Goal: Task Accomplishment & Management: Manage account settings

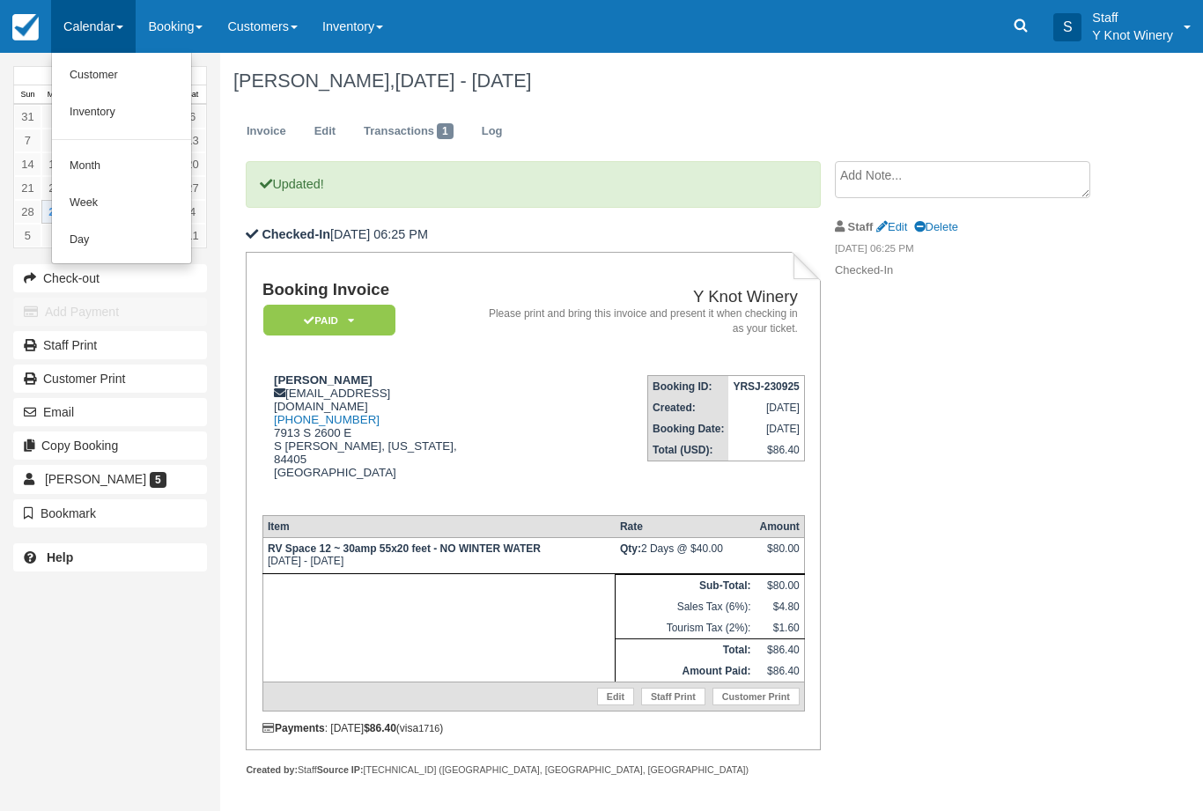
click at [137, 90] on link "Customer" at bounding box center [121, 75] width 139 height 37
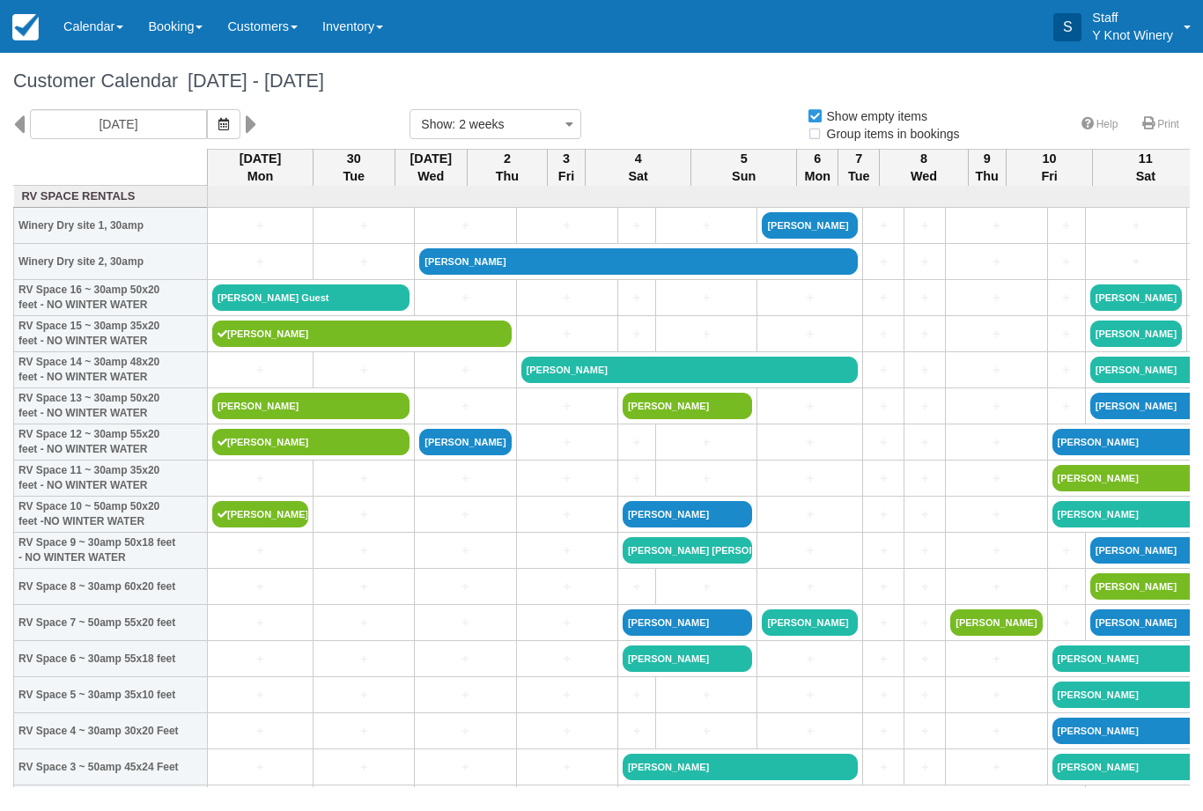
select select
click at [275, 311] on link "[PERSON_NAME] Guest" at bounding box center [310, 298] width 197 height 26
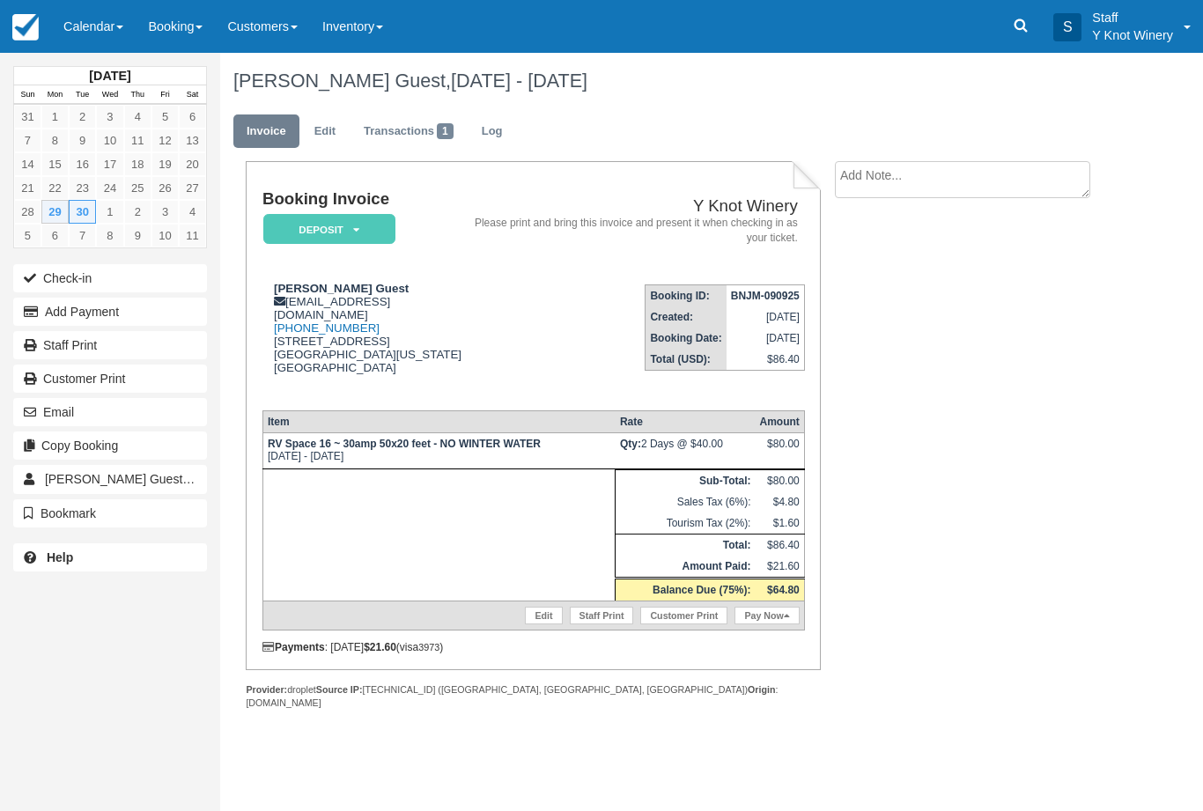
click at [100, 26] on link "Calendar" at bounding box center [93, 26] width 85 height 53
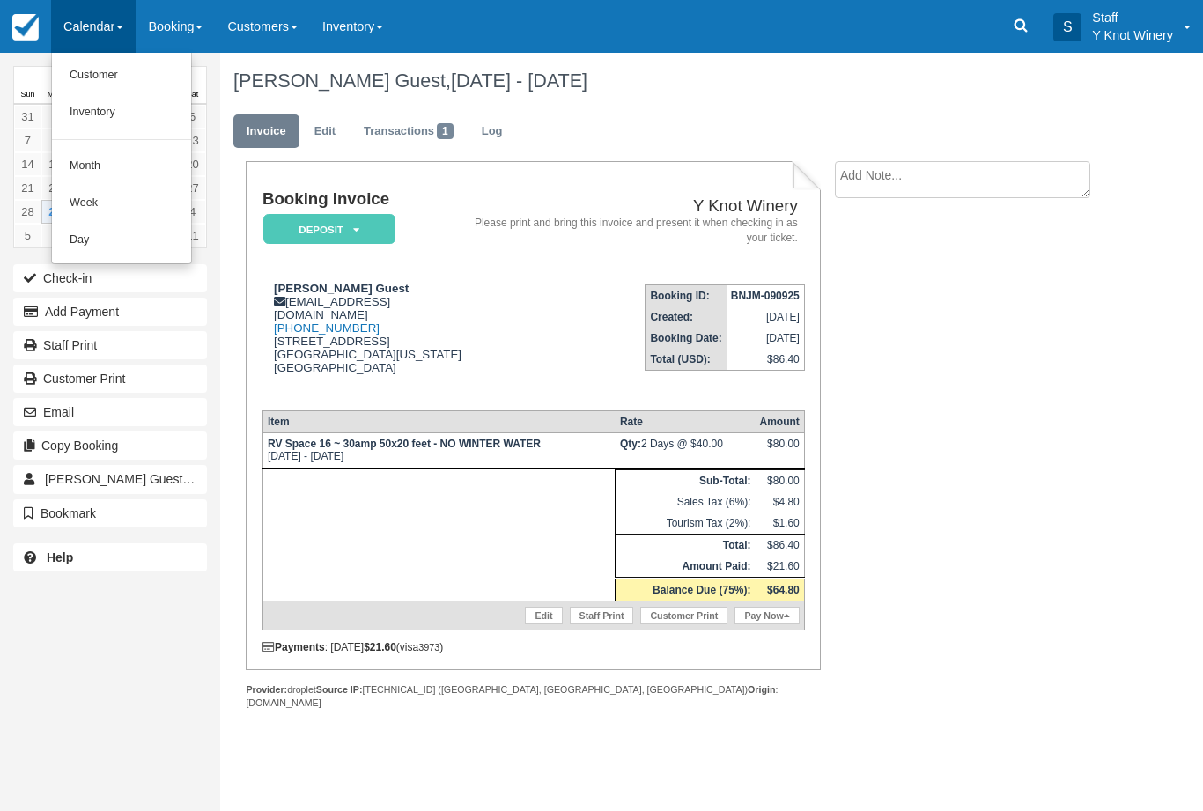
click at [130, 86] on link "Customer" at bounding box center [121, 75] width 139 height 37
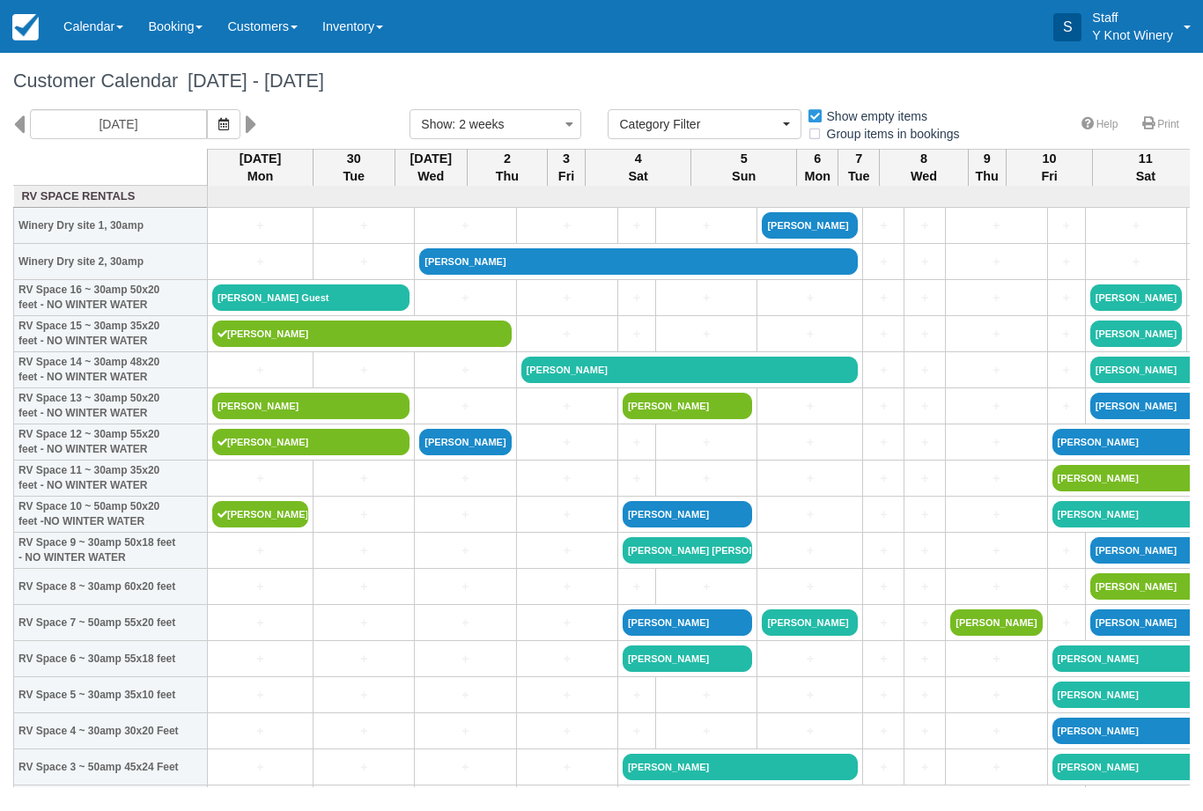
select select
click at [259, 311] on link "[PERSON_NAME] Guest" at bounding box center [310, 298] width 197 height 26
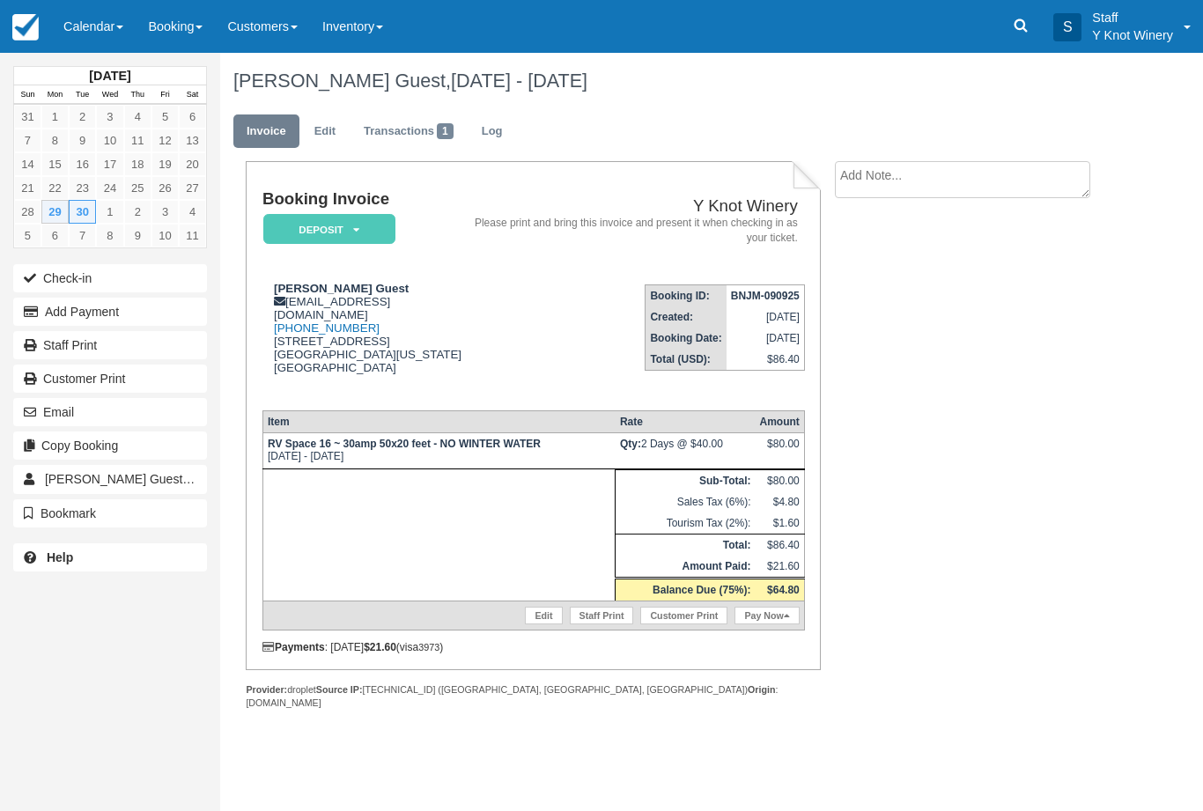
click at [527, 625] on link "Edit" at bounding box center [543, 616] width 37 height 18
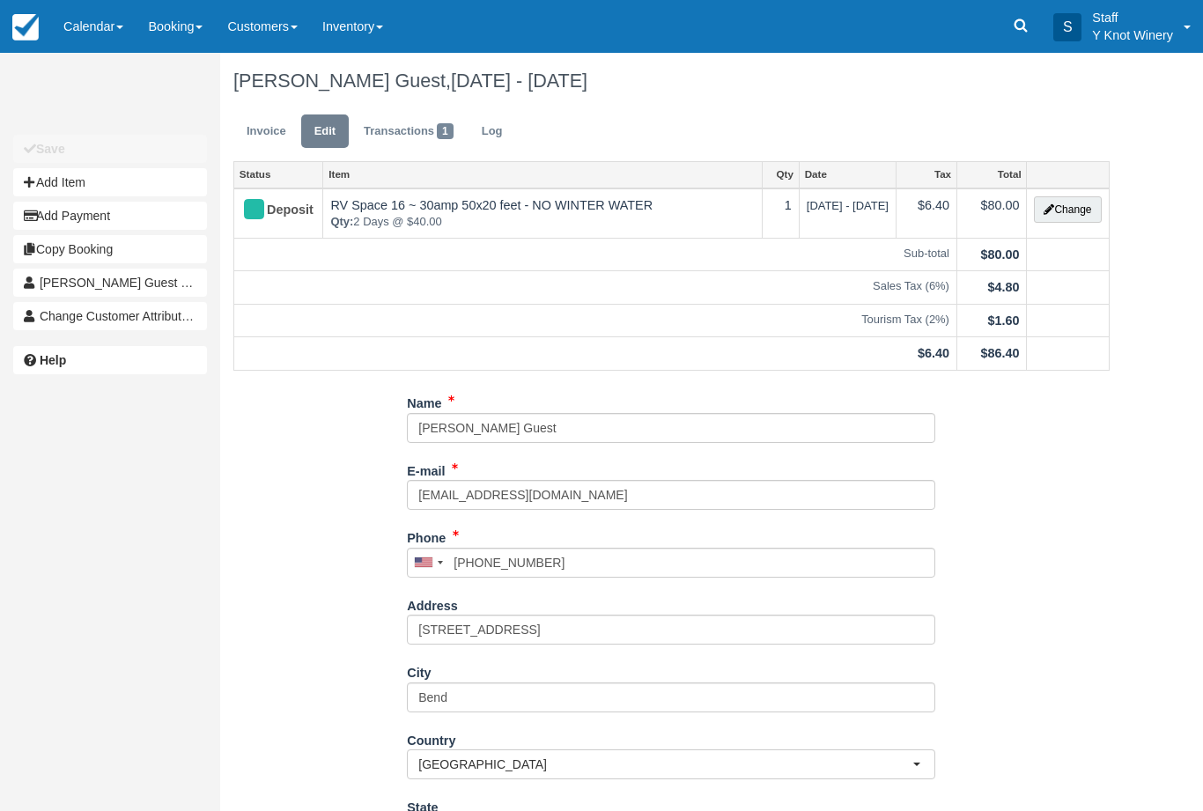
click at [1061, 222] on button "Change" at bounding box center [1067, 209] width 67 height 26
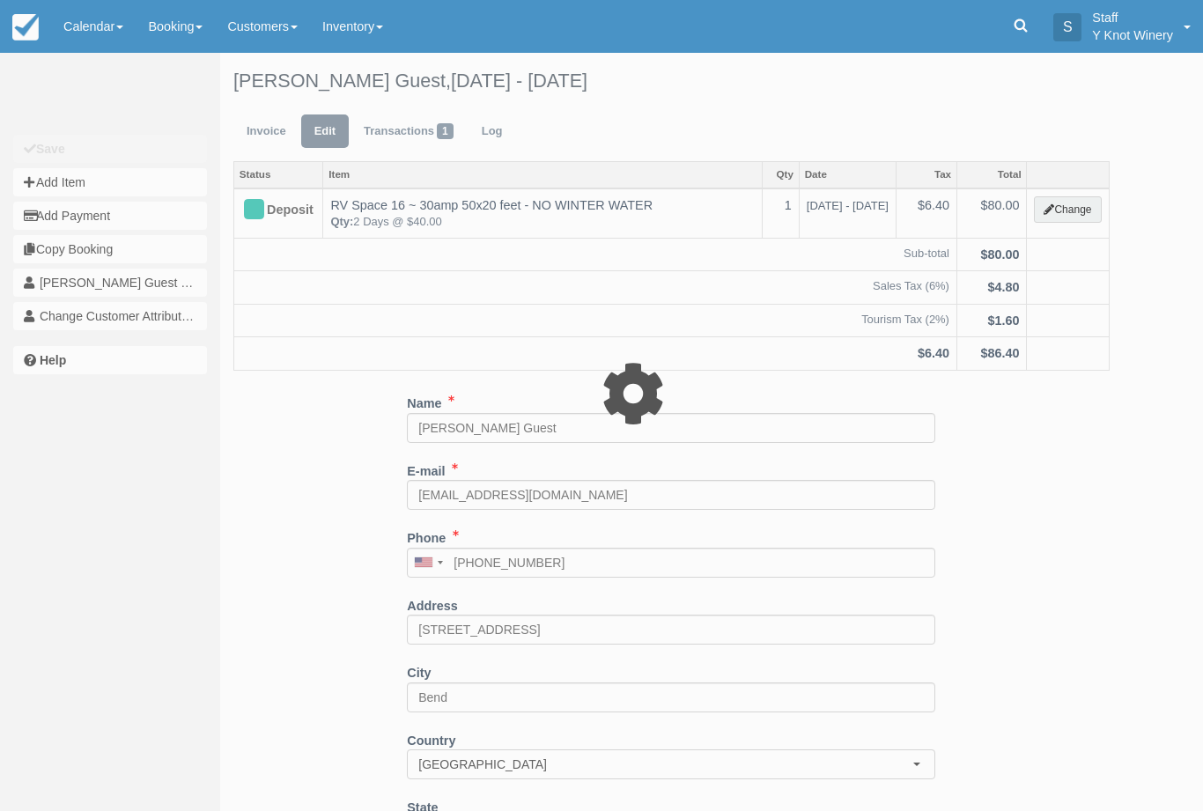
type input "80.00"
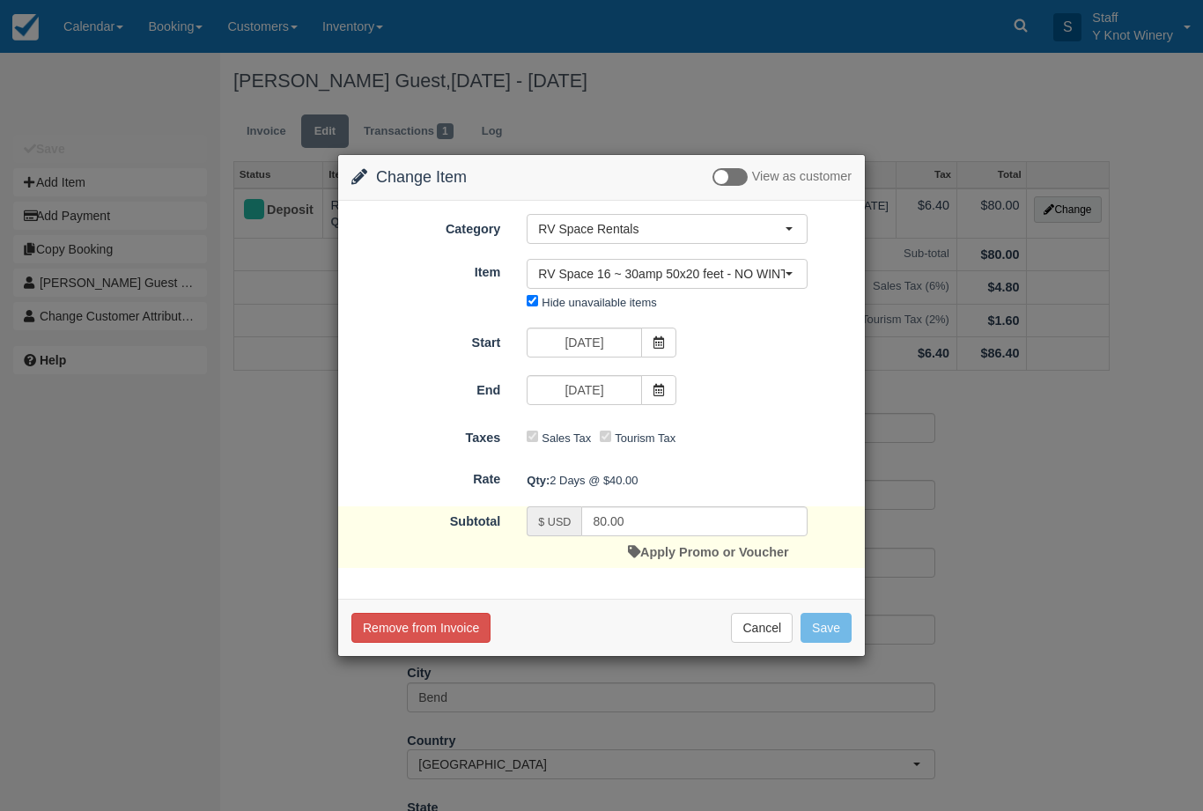
click at [768, 275] on span "RV Space 16 ~ 30amp 50x20 feet - NO WINTER WATER" at bounding box center [661, 274] width 247 height 18
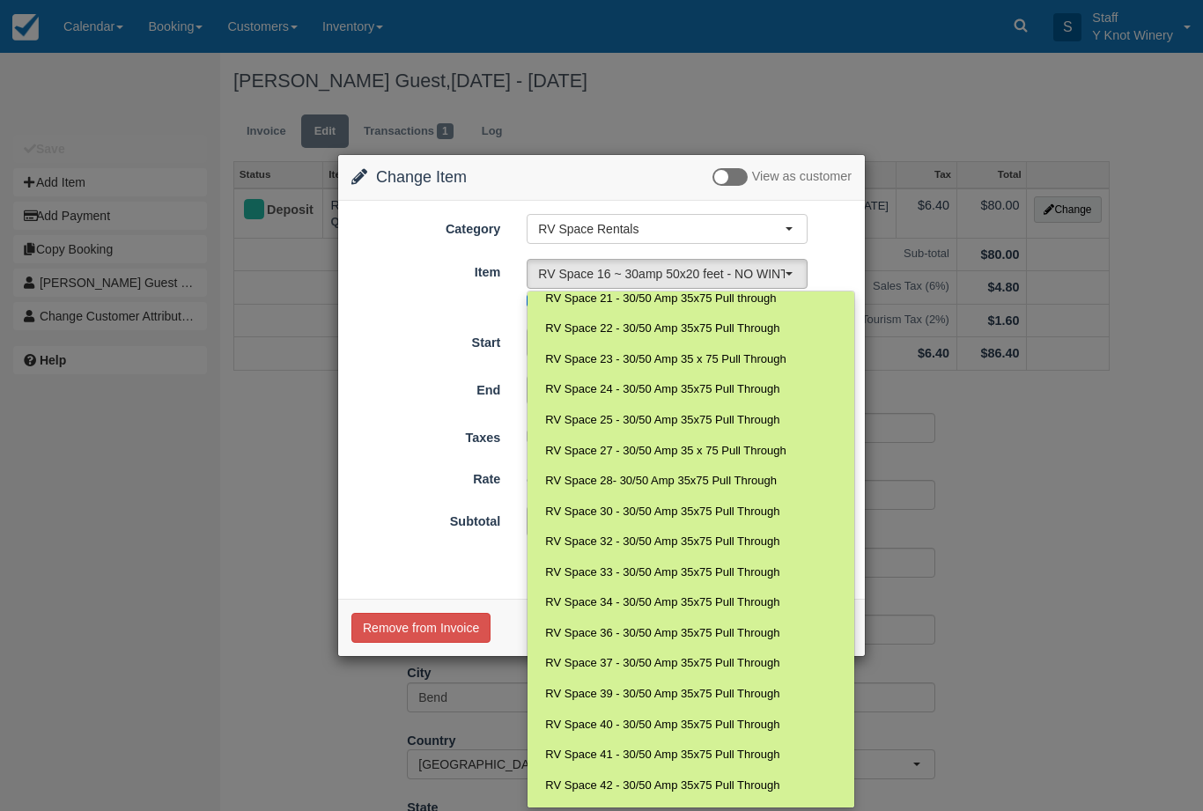
scroll to position [561, 0]
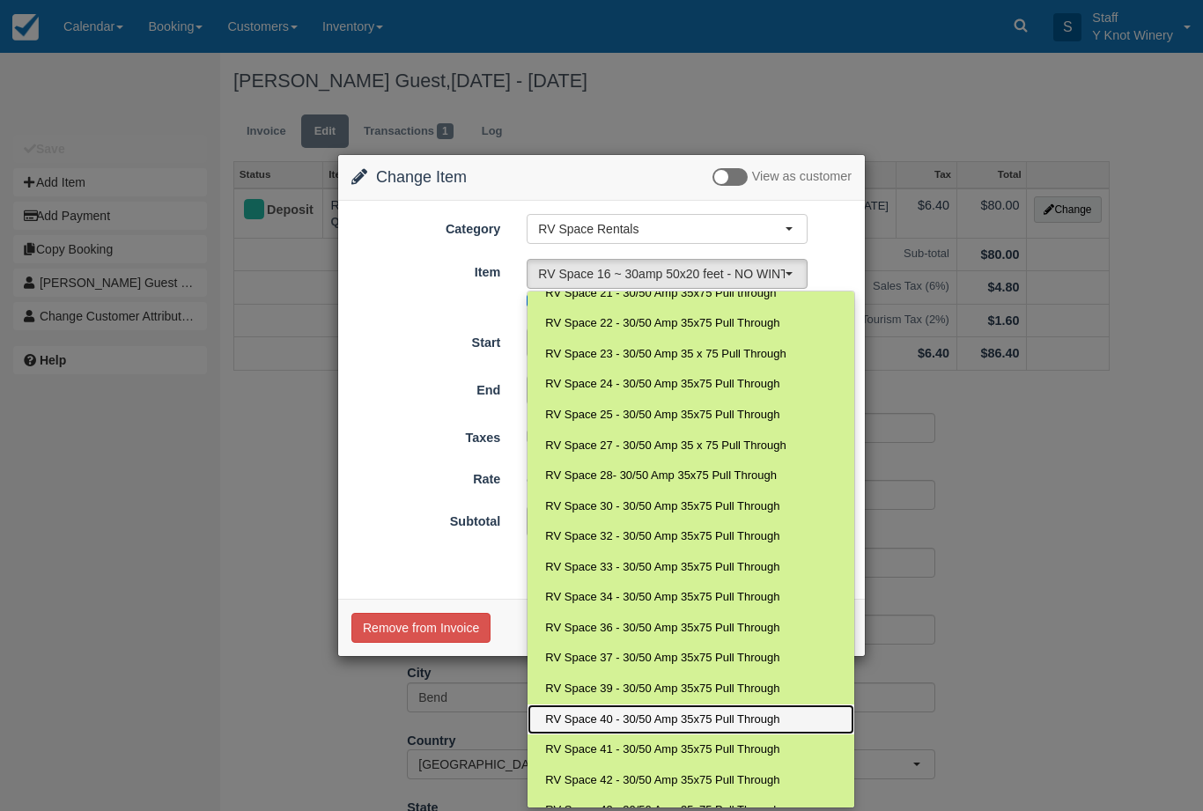
click at [722, 712] on span "RV Space 40 - 30/50 Amp 35x75 Pull Through" at bounding box center [662, 720] width 234 height 17
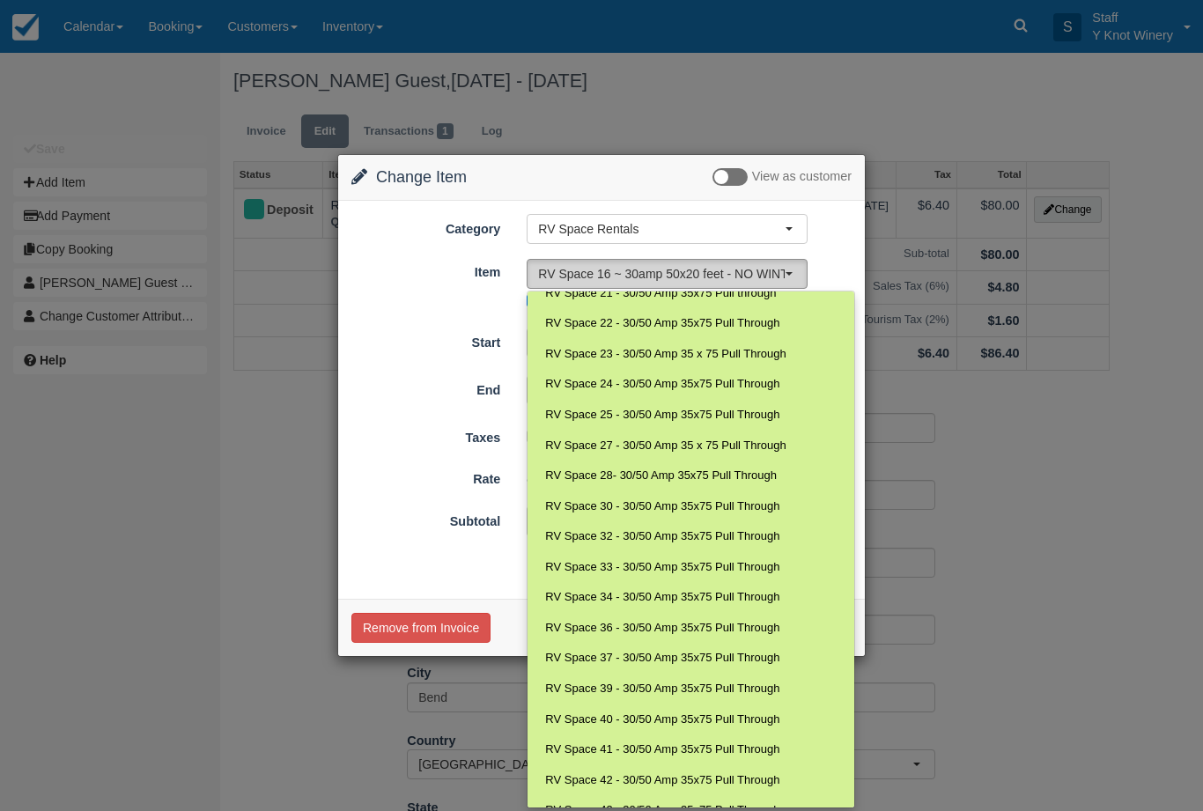
select select "92"
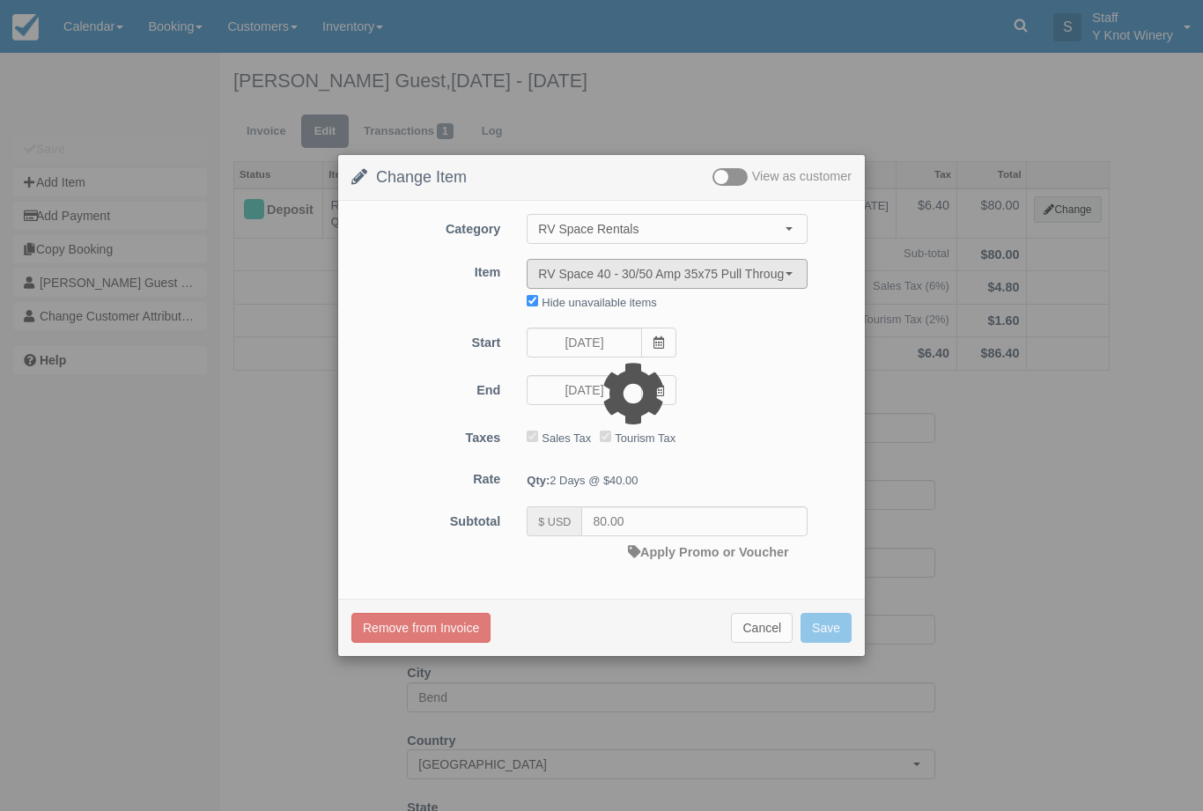
type input "90.00"
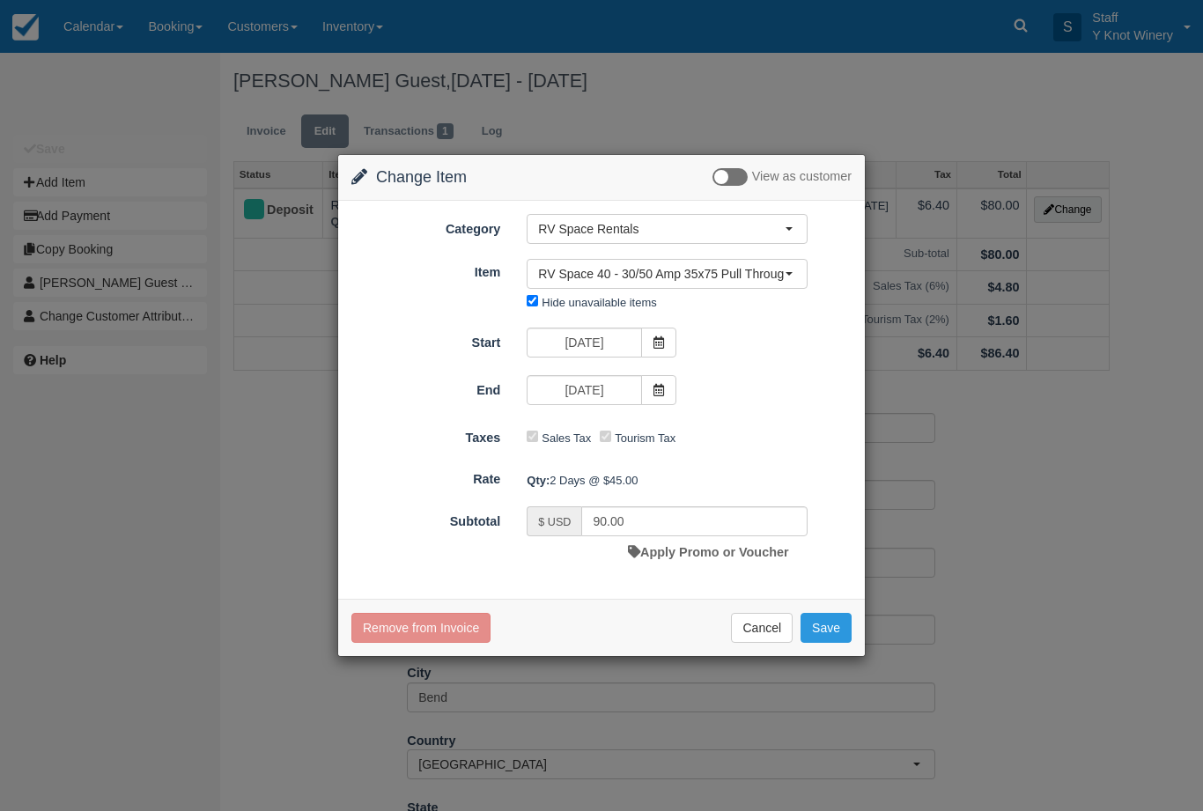
click at [830, 635] on button "Save" at bounding box center [826, 628] width 51 height 30
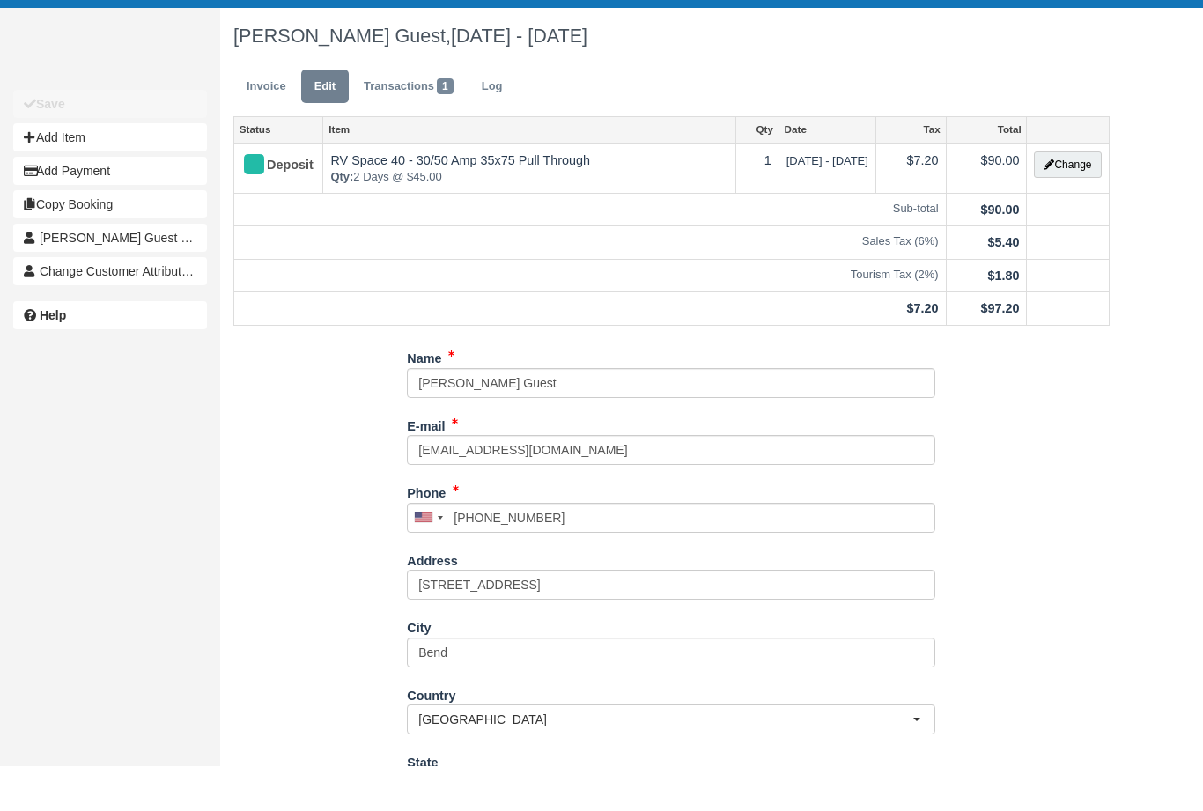
scroll to position [46, 0]
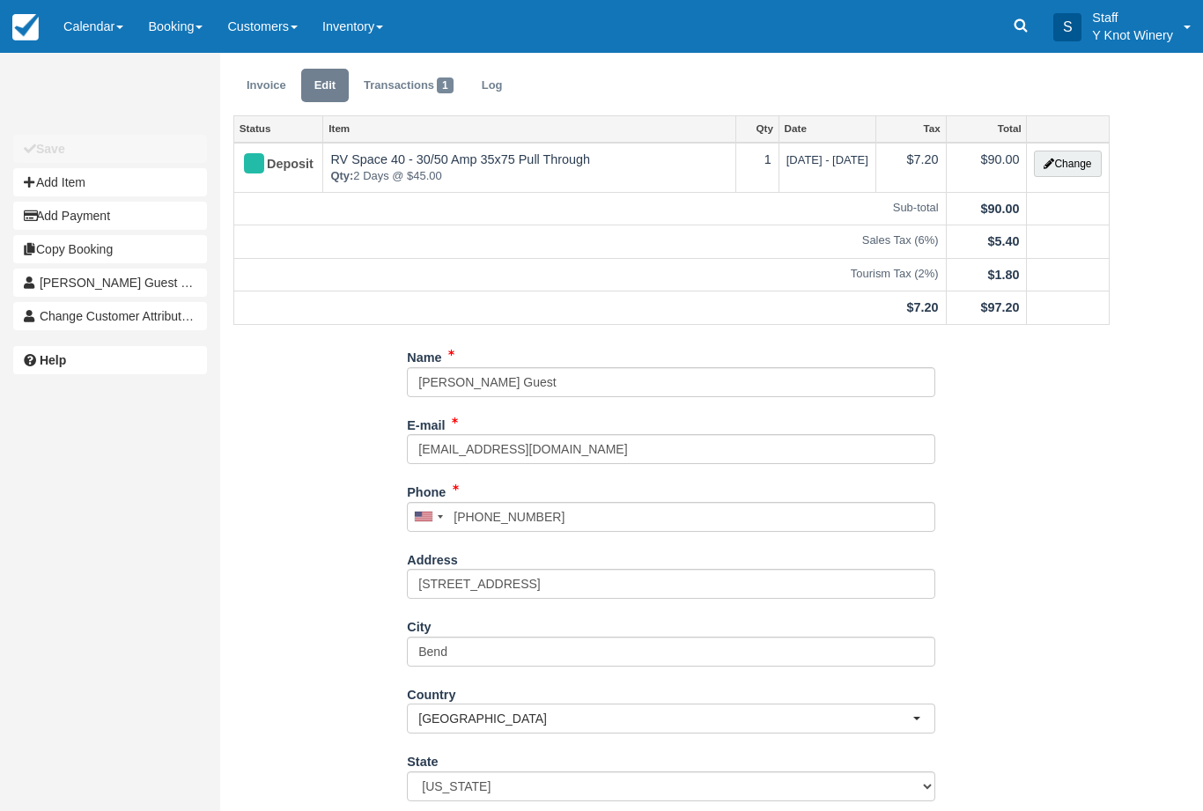
click at [1086, 159] on button "Change" at bounding box center [1067, 164] width 67 height 26
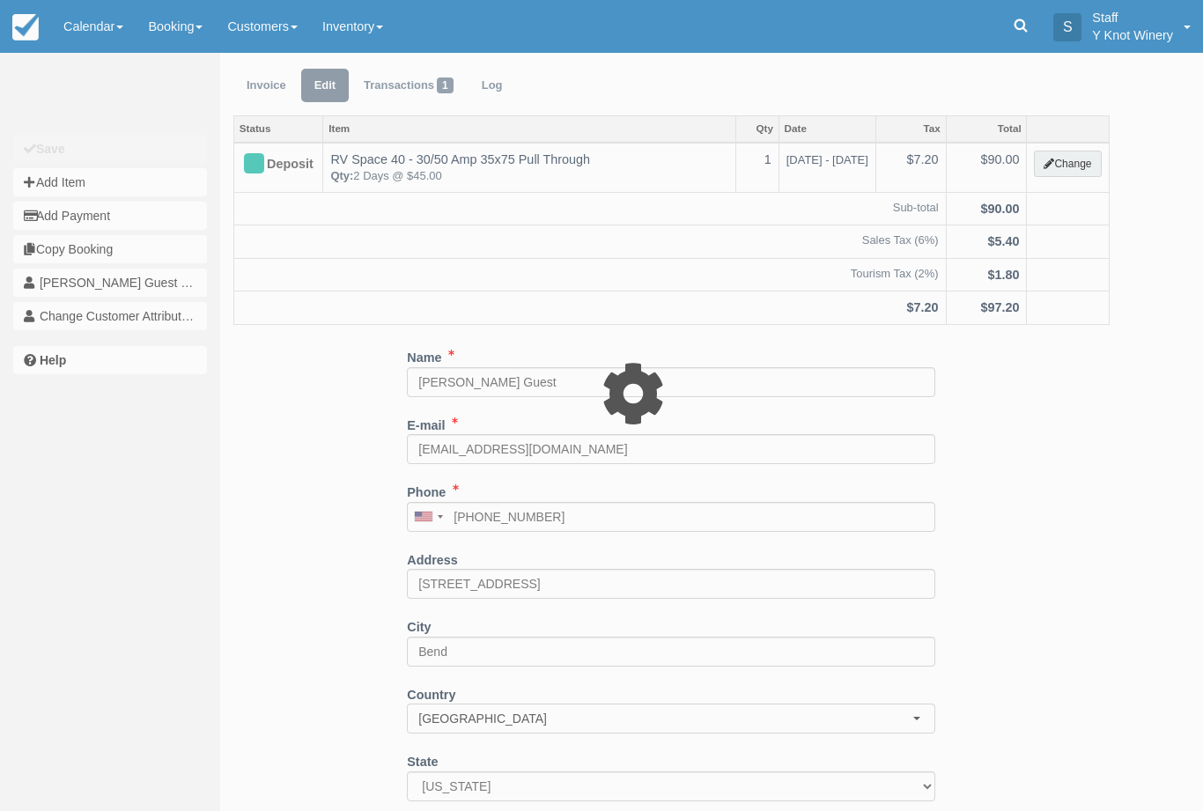
type input "90.00"
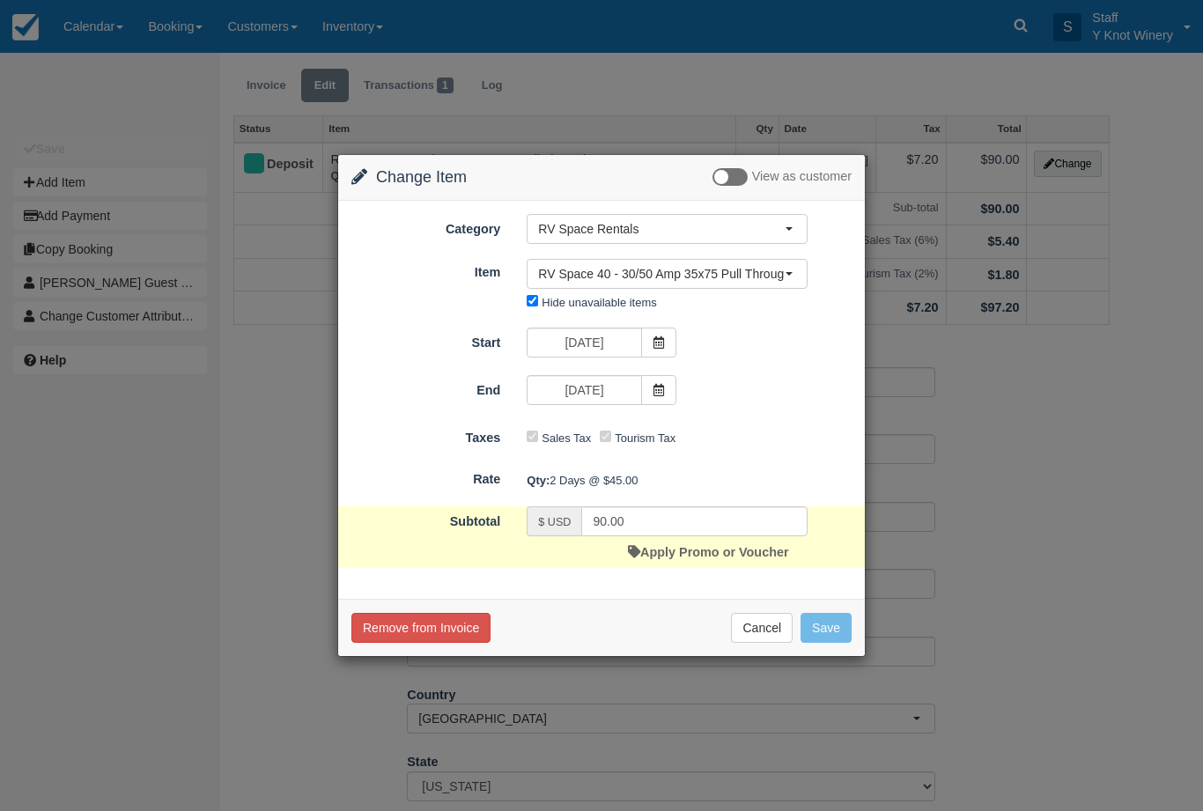
click at [788, 274] on span "button" at bounding box center [789, 274] width 7 height 4
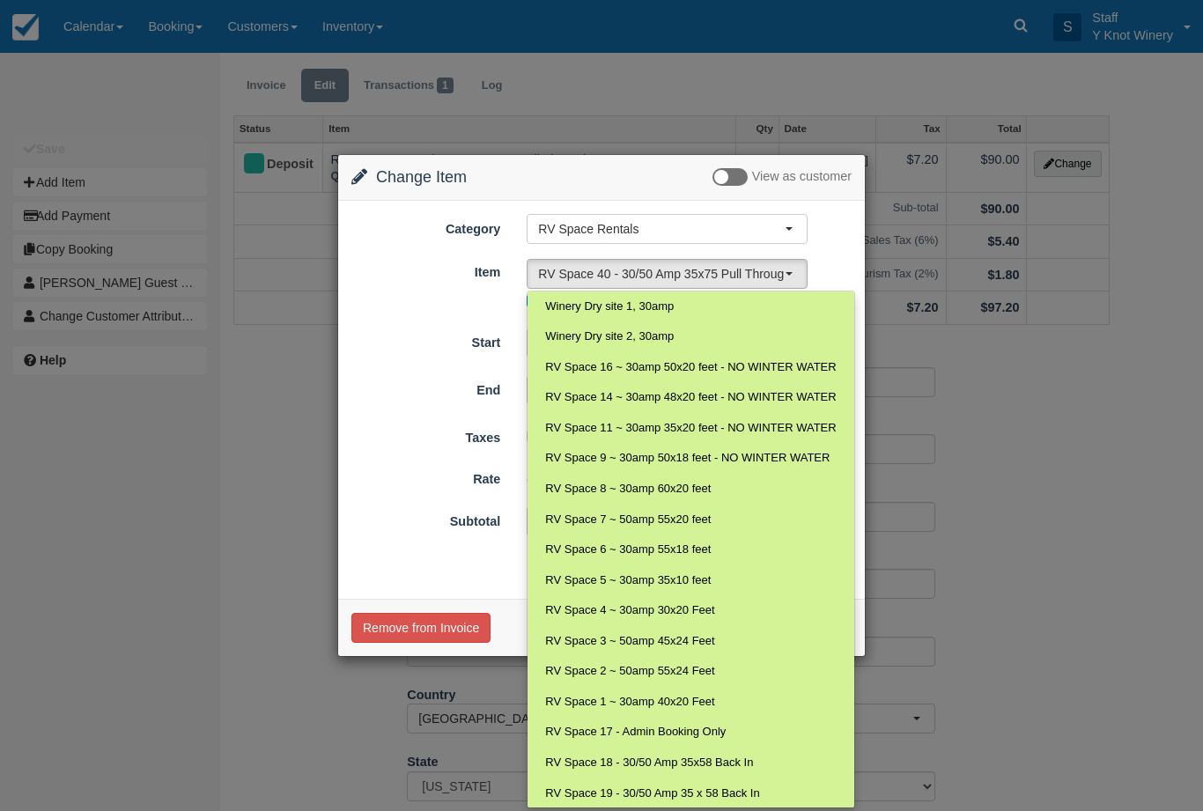
scroll to position [0, 0]
click at [745, 362] on span "RV Space 16 ~ 30amp 50x20 feet - NO WINTER WATER" at bounding box center [690, 367] width 291 height 17
select select "28"
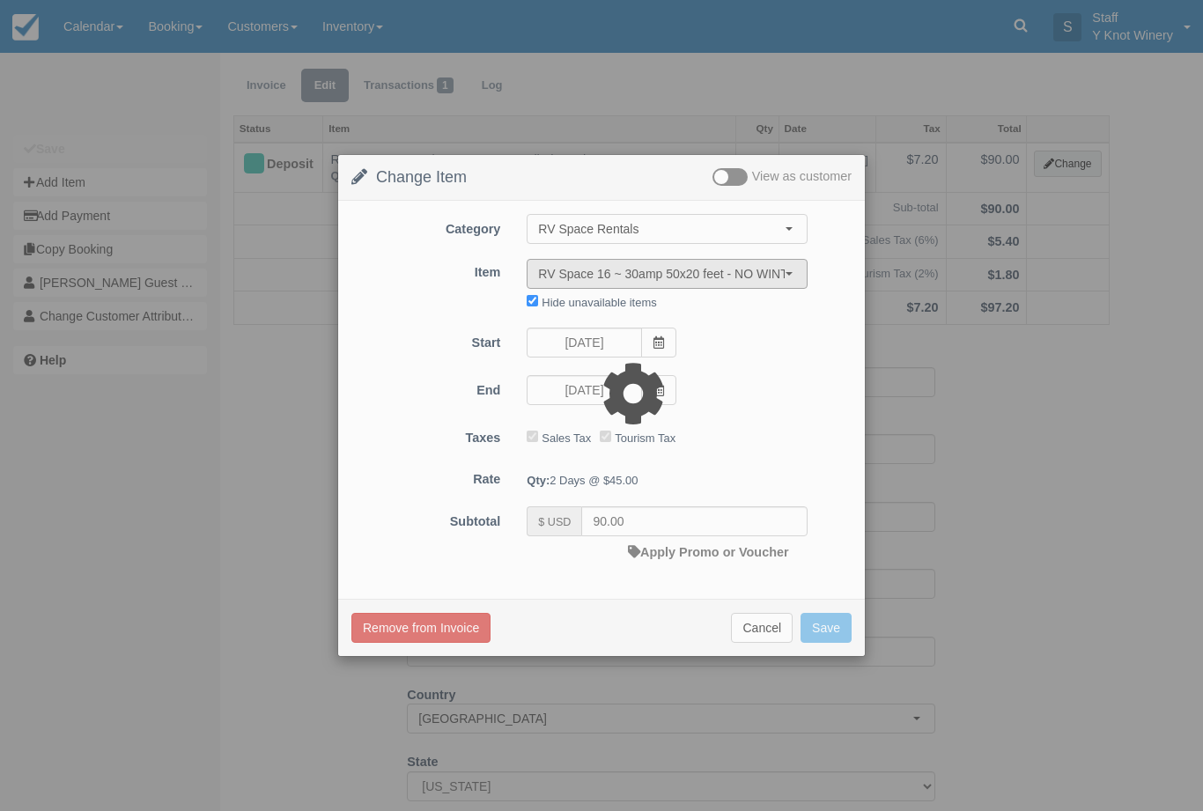
type input "80.00"
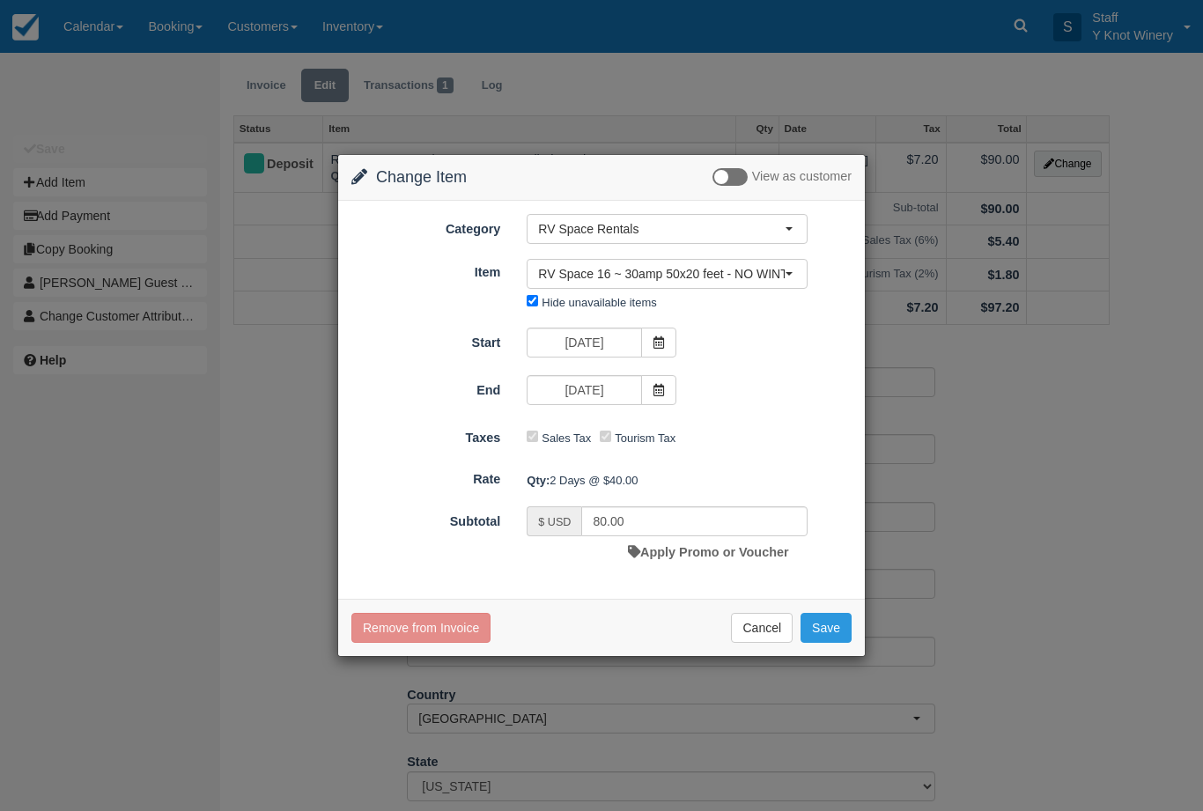
click at [816, 618] on button "Save" at bounding box center [826, 628] width 51 height 30
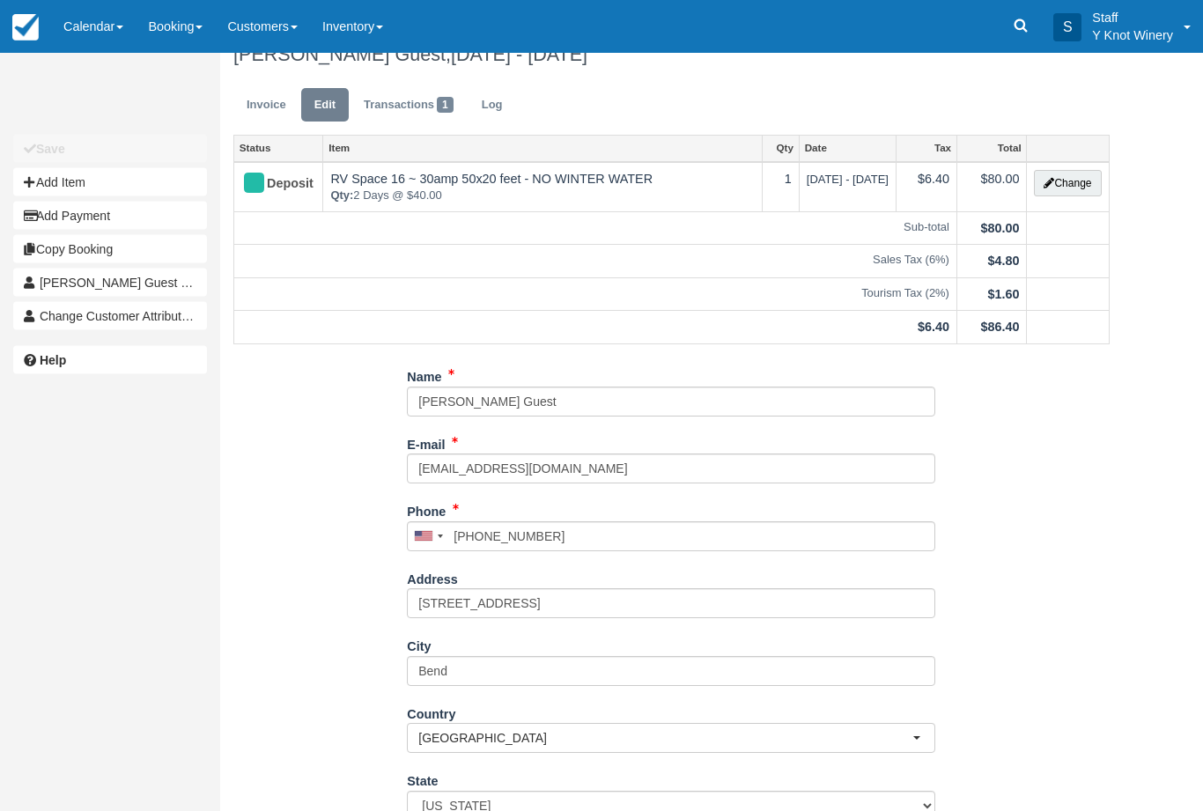
scroll to position [20, 0]
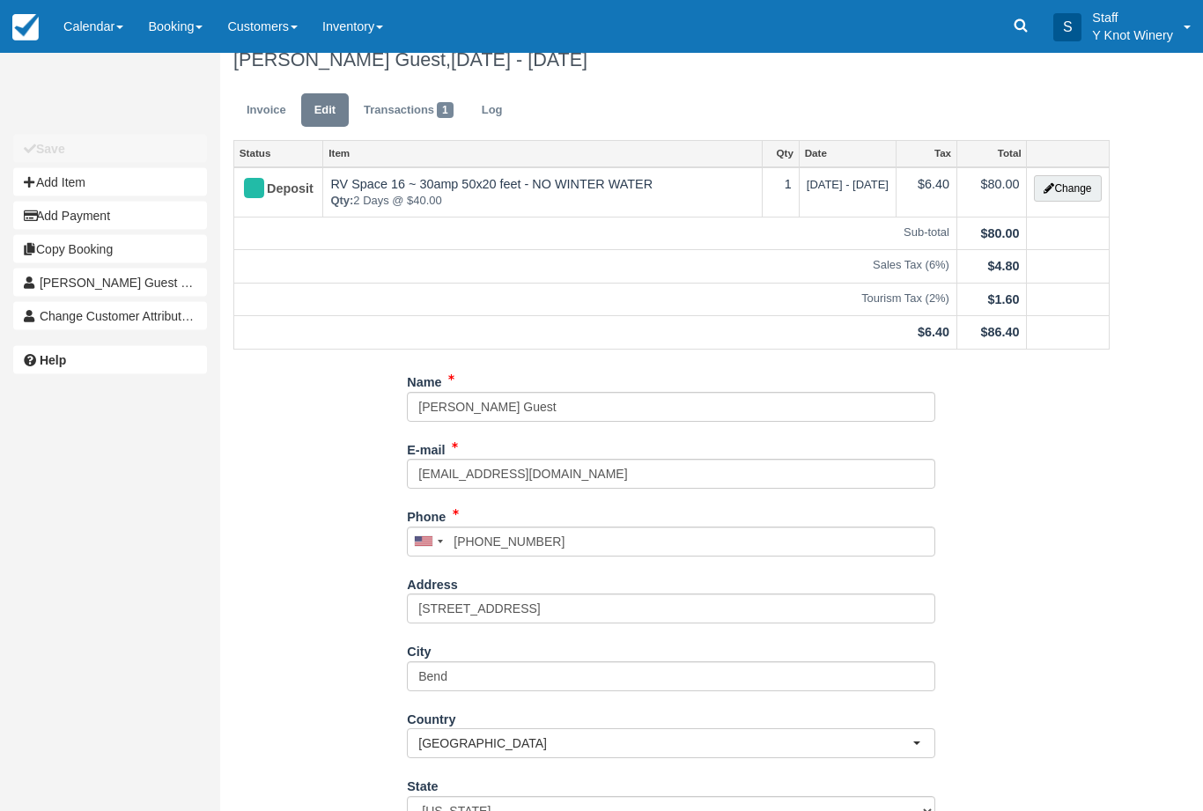
click at [1073, 188] on button "Change" at bounding box center [1067, 189] width 67 height 26
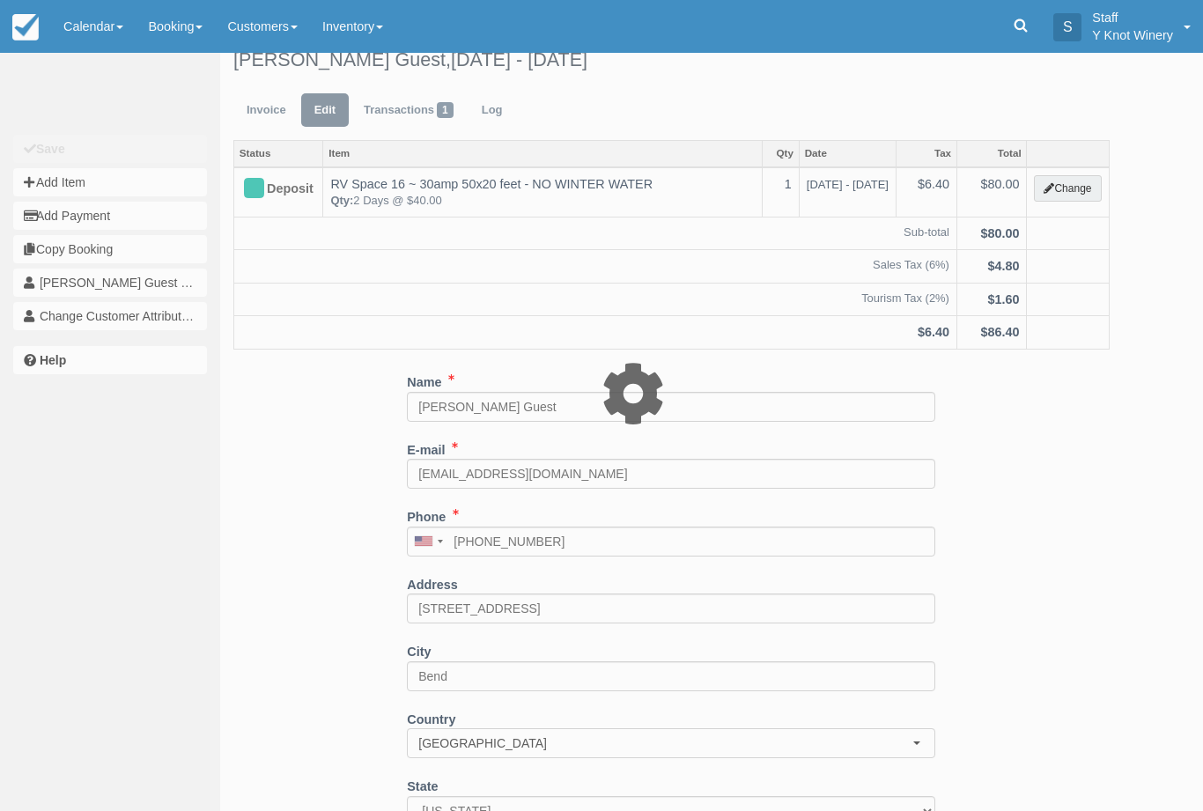
type input "80.00"
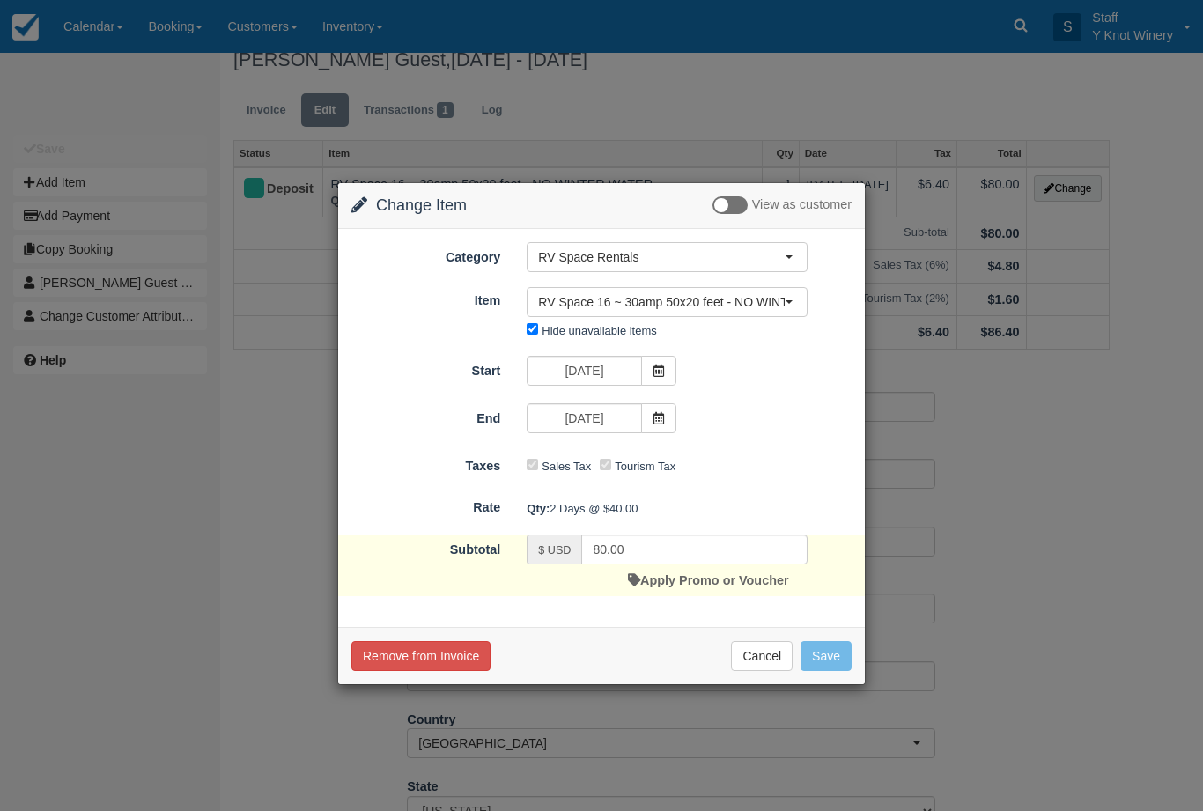
click at [776, 302] on span "RV Space 16 ~ 30amp 50x20 feet - NO WINTER WATER" at bounding box center [661, 302] width 247 height 18
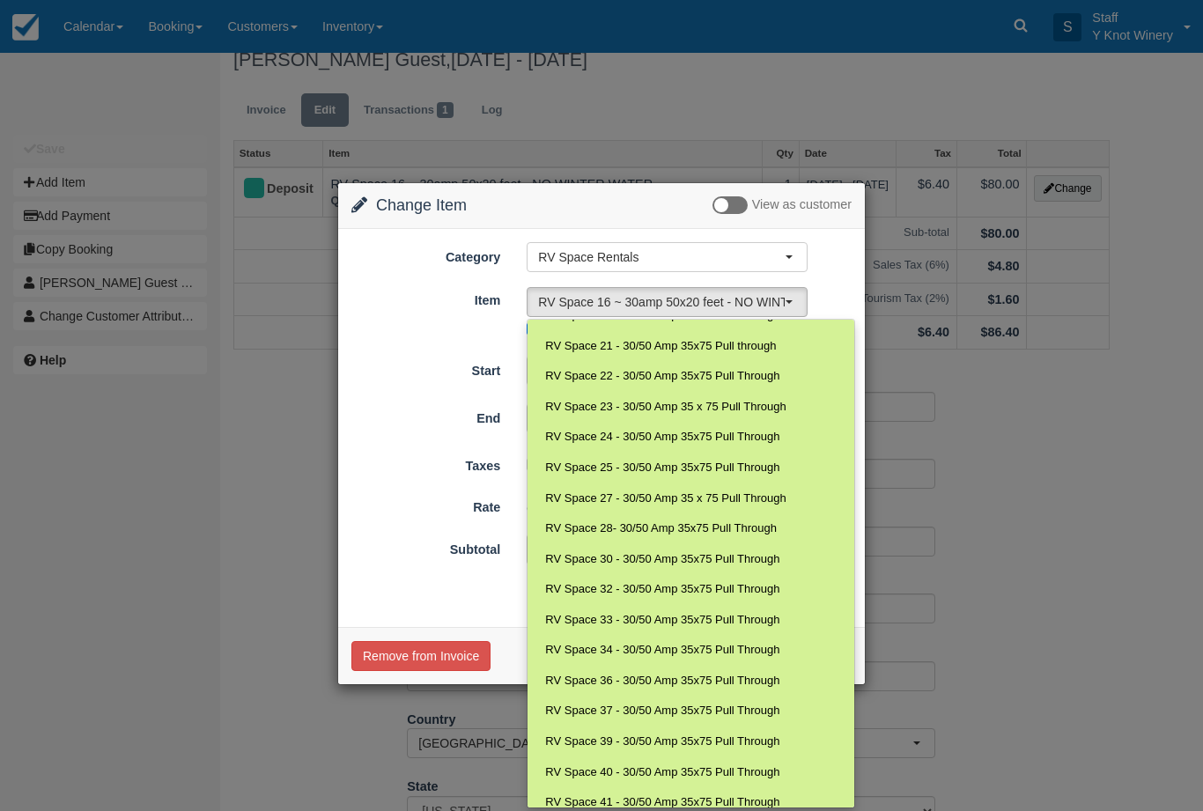
scroll to position [587, 0]
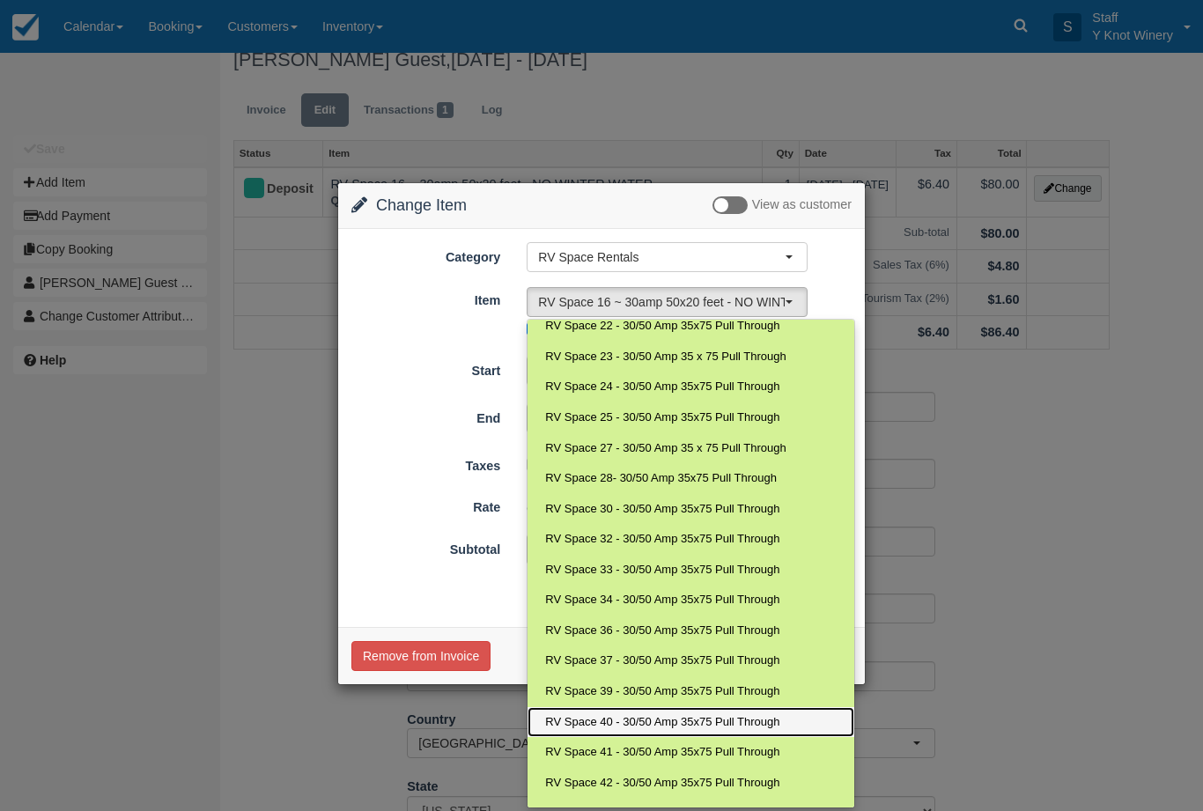
click at [694, 714] on span "RV Space 40 - 30/50 Amp 35x75 Pull Through" at bounding box center [662, 722] width 234 height 17
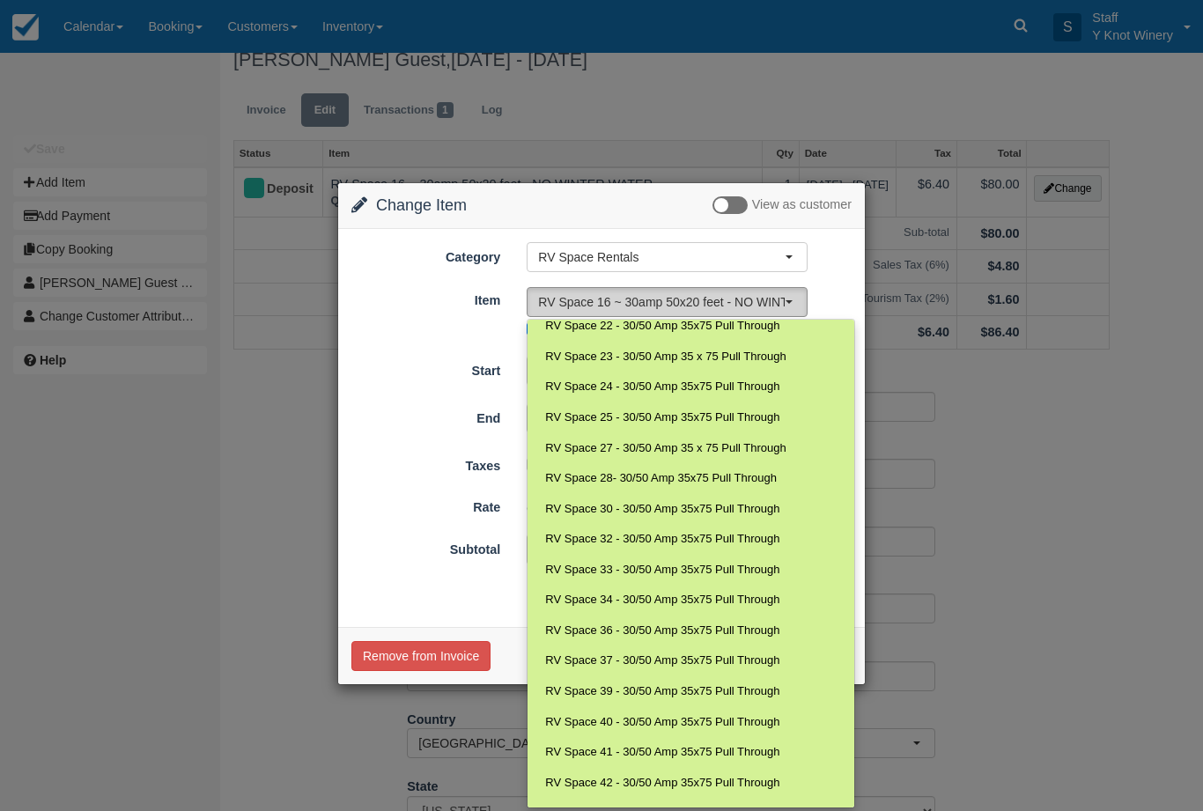
select select "92"
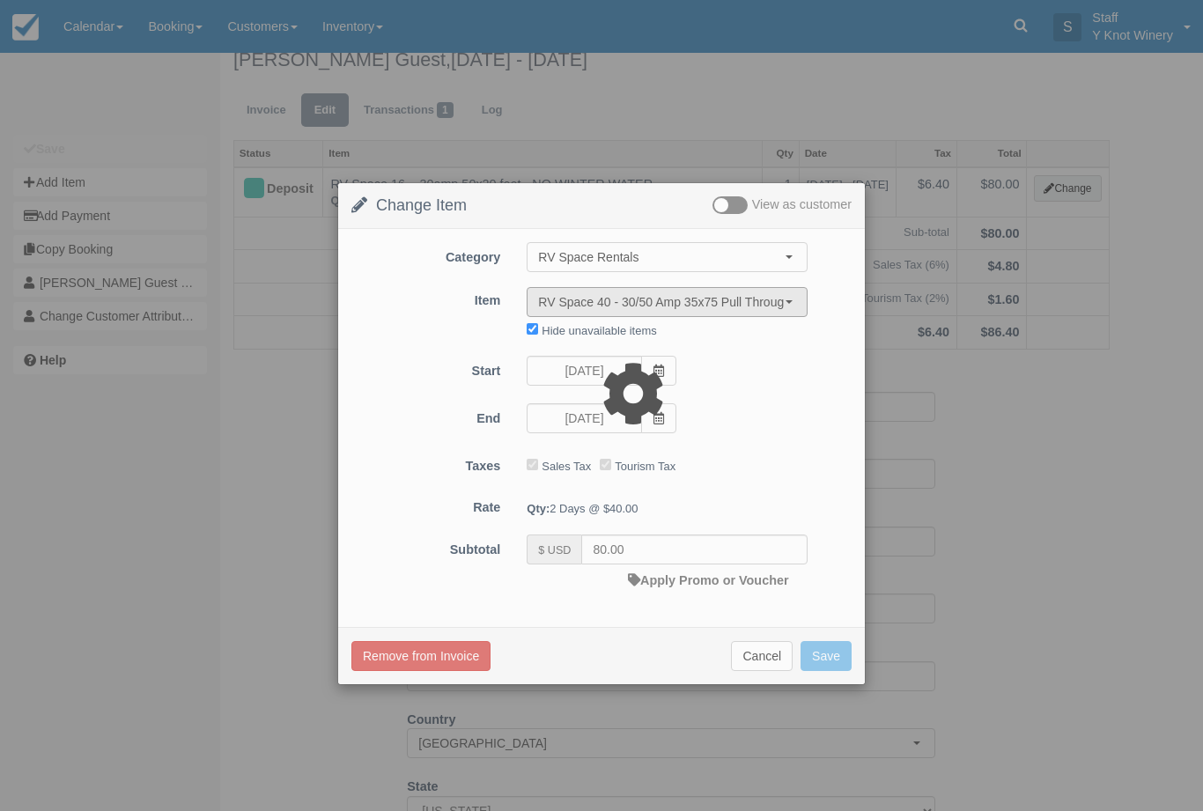
type input "90.00"
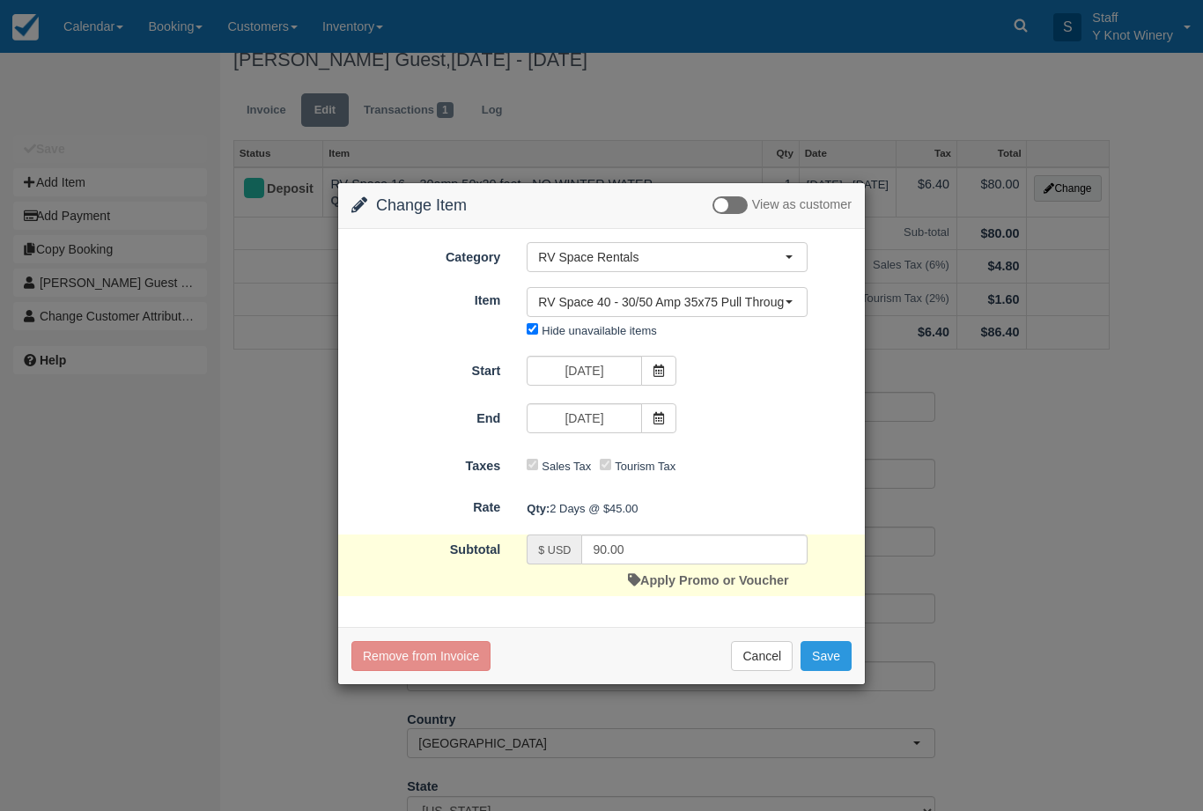
click at [821, 657] on button "Save" at bounding box center [826, 656] width 51 height 30
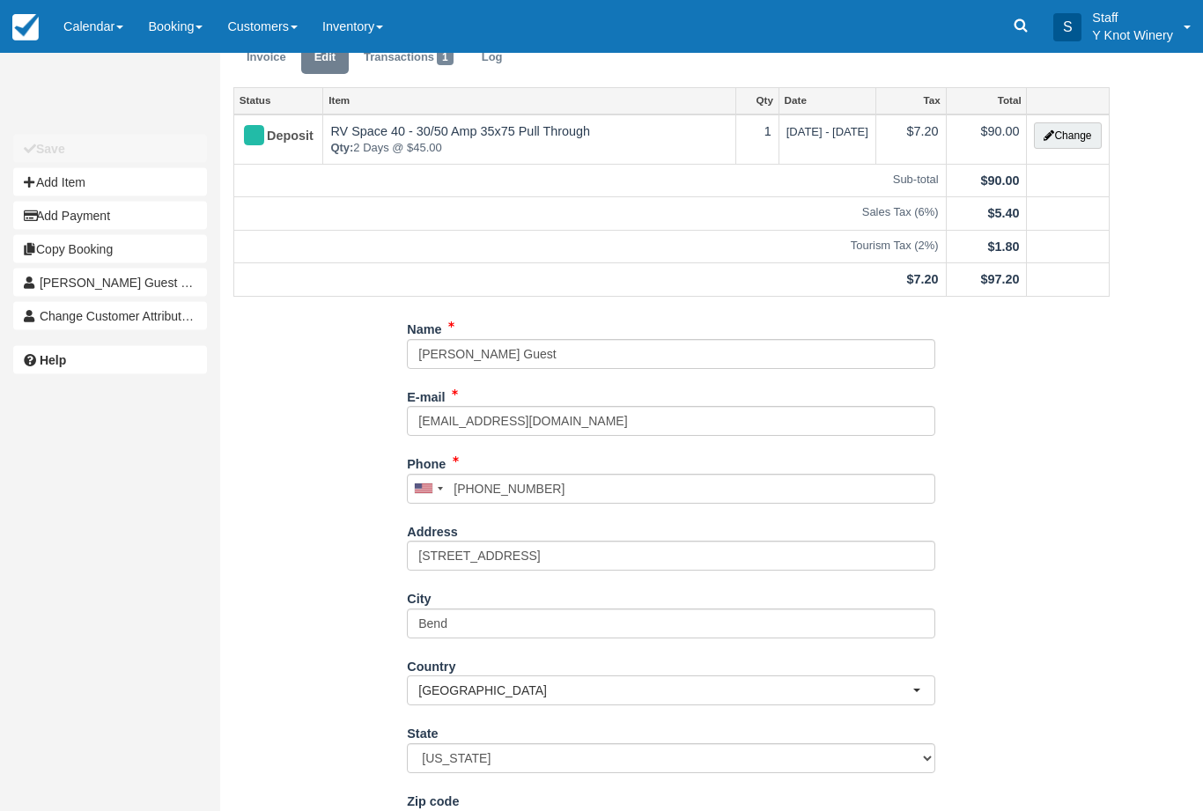
scroll to position [74, 0]
click at [75, 219] on button "Add Payment" at bounding box center [110, 216] width 194 height 28
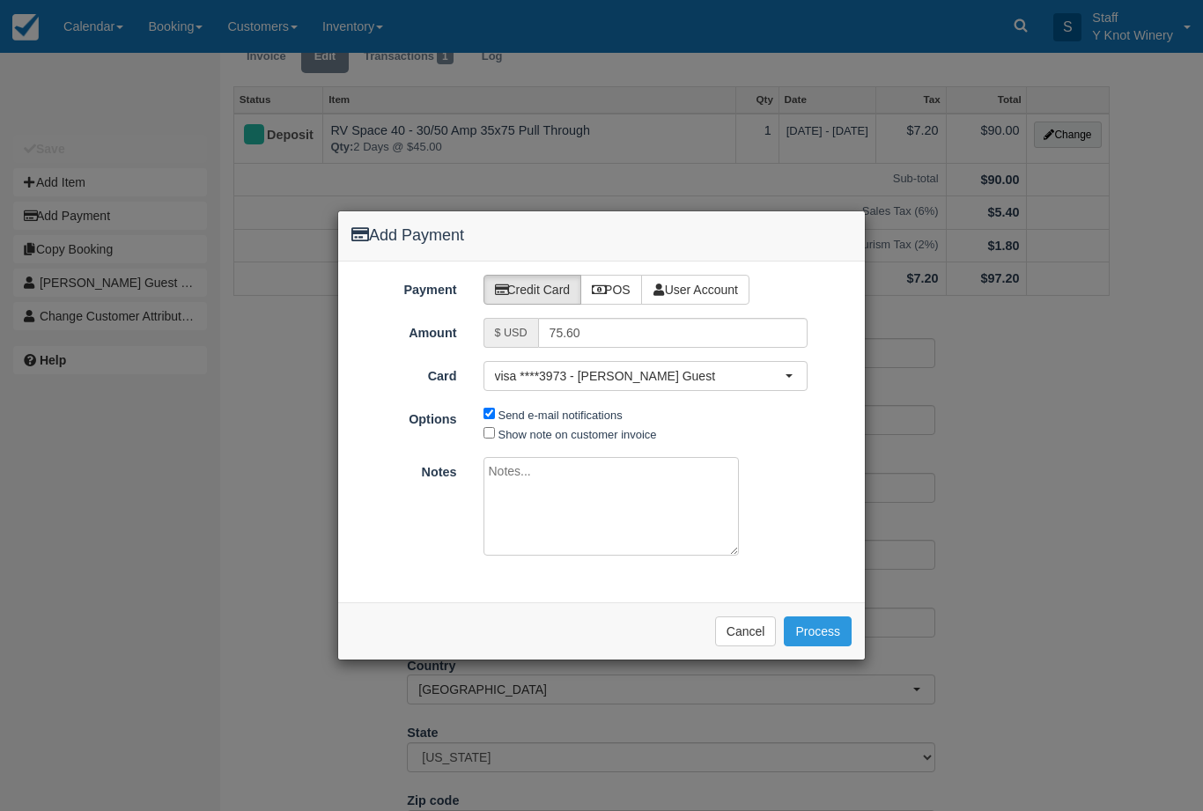
click at [830, 623] on button "Process" at bounding box center [818, 632] width 68 height 30
